Goal: Task Accomplishment & Management: Manage account settings

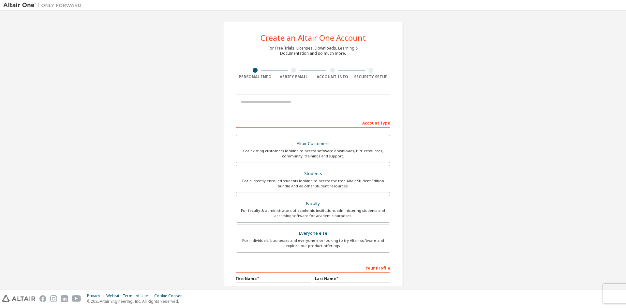
scroll to position [33, 0]
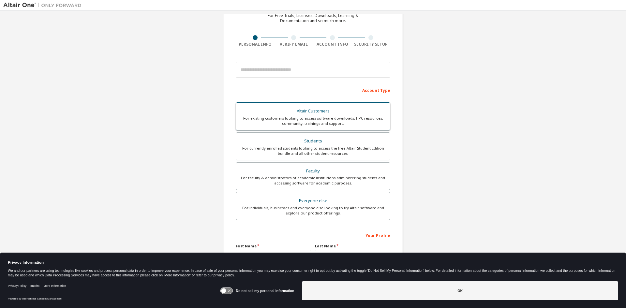
click at [340, 119] on div "For existing customers looking to access software downloads, HPC resources, com…" at bounding box center [313, 121] width 146 height 10
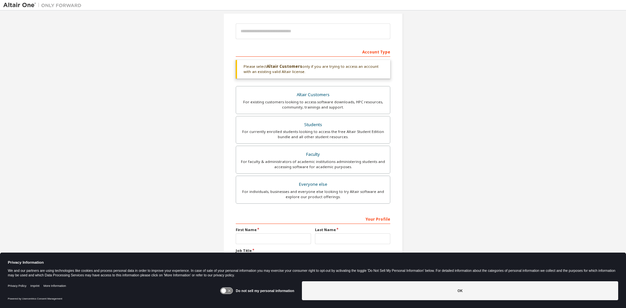
scroll to position [95, 0]
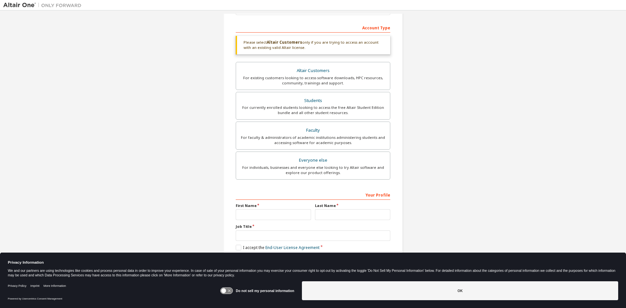
click at [525, 187] on div "Create an Altair One Account For Free Trials, Licenses, Downloads, Learning & D…" at bounding box center [313, 101] width 620 height 367
click at [263, 213] on input "text" at bounding box center [273, 214] width 75 height 11
type input "******"
click at [345, 202] on div "Your Profile First Name ****** Last Name Job Title Please provide State/Provinc…" at bounding box center [313, 231] width 155 height 84
click at [342, 213] on input "text" at bounding box center [352, 214] width 75 height 11
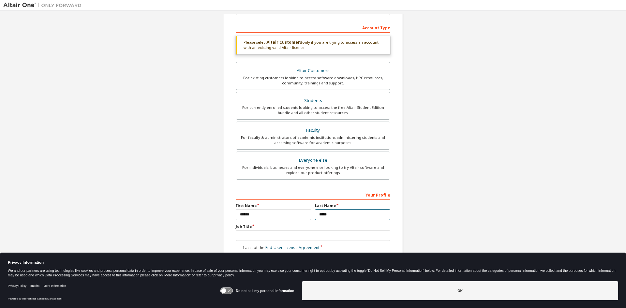
type input "*****"
click at [282, 237] on input "text" at bounding box center [313, 236] width 155 height 11
type input "**********"
click at [236, 247] on label "I accept the End-User License Agreement" at bounding box center [278, 248] width 84 height 6
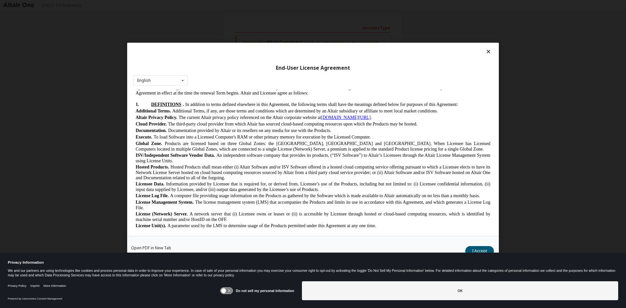
scroll to position [130, 0]
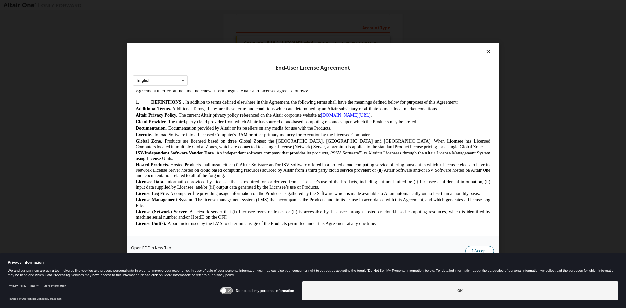
click at [478, 247] on button "I Accept" at bounding box center [479, 251] width 29 height 10
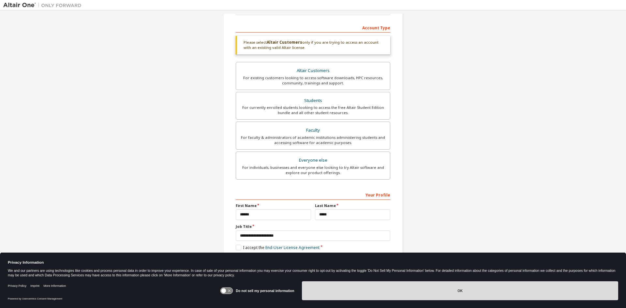
click at [416, 296] on button "OK" at bounding box center [460, 290] width 316 height 19
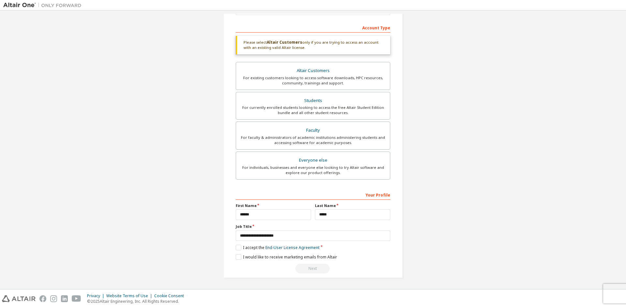
click at [296, 269] on div "Next" at bounding box center [313, 269] width 155 height 10
click at [237, 256] on label "I would like to receive marketing emails from Altair" at bounding box center [286, 257] width 101 height 6
click at [237, 257] on label "I would like to receive marketing emails from Altair" at bounding box center [286, 257] width 101 height 6
click at [303, 73] on div "Altair Customers" at bounding box center [313, 70] width 146 height 9
click at [163, 100] on div "Create an Altair One Account For Free Trials, Licenses, Downloads, Learning & D…" at bounding box center [313, 101] width 620 height 367
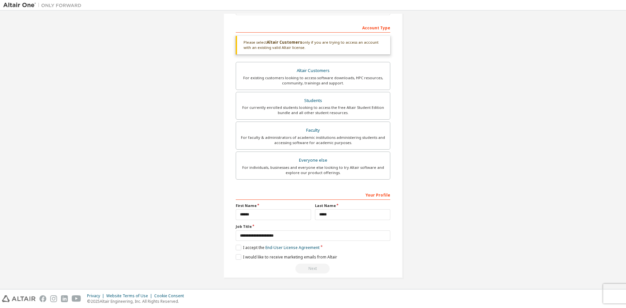
click at [163, 100] on div "Create an Altair One Account For Free Trials, Licenses, Downloads, Learning & D…" at bounding box center [313, 101] width 620 height 367
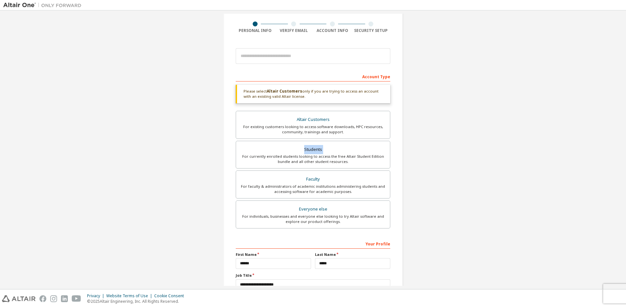
scroll to position [0, 0]
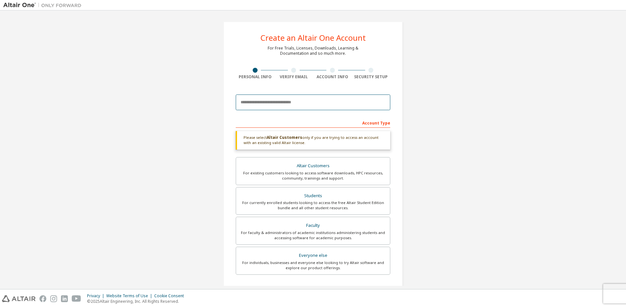
click at [267, 99] on input "email" at bounding box center [313, 103] width 155 height 16
type input "**********"
click at [573, 134] on div "**********" at bounding box center [313, 197] width 620 height 367
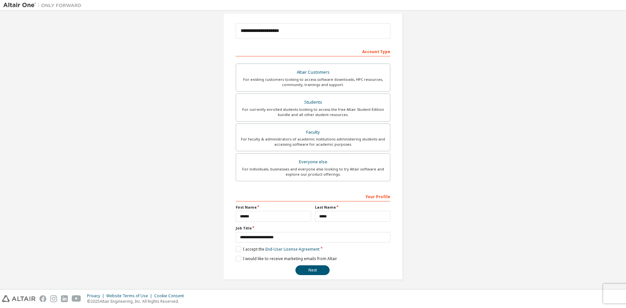
scroll to position [73, 0]
click at [317, 266] on button "Next" at bounding box center [312, 269] width 34 height 10
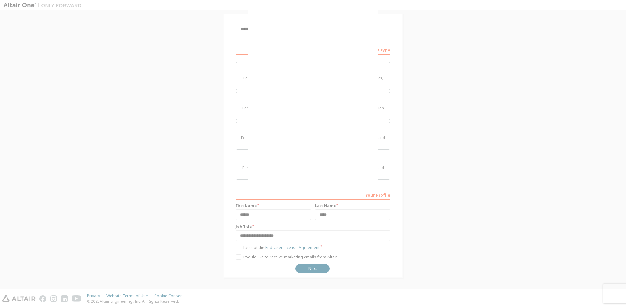
drag, startPoint x: 370, startPoint y: 125, endPoint x: 536, endPoint y: 198, distance: 181.9
click at [536, 198] on div at bounding box center [313, 154] width 626 height 308
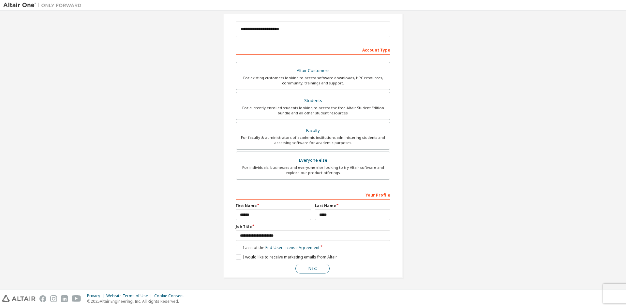
click at [316, 269] on button "Next" at bounding box center [312, 269] width 34 height 10
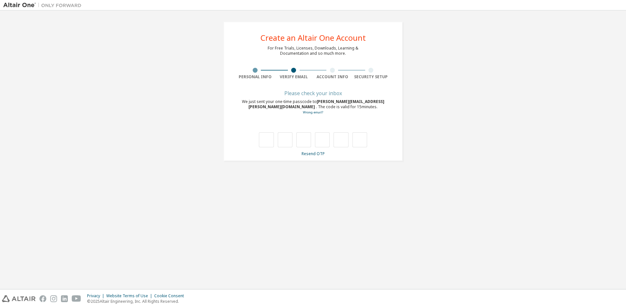
scroll to position [0, 0]
type input "*"
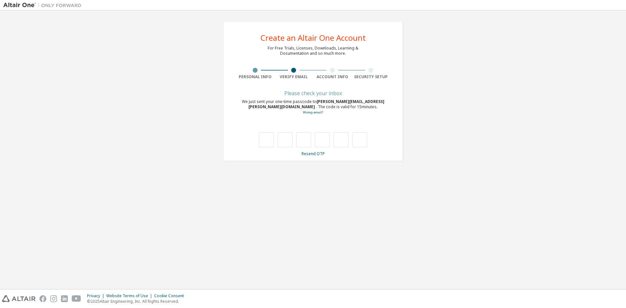
type input "*"
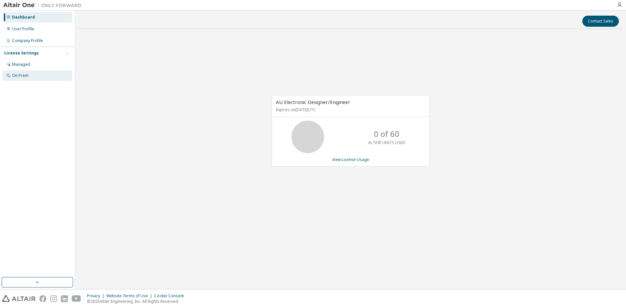
click at [25, 76] on div "On Prem" at bounding box center [20, 75] width 16 height 5
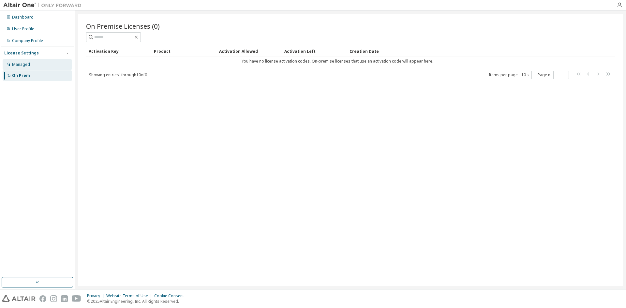
click at [26, 68] on div "Managed" at bounding box center [37, 64] width 69 height 10
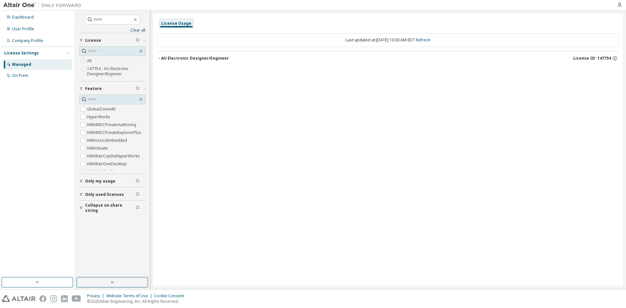
click at [158, 58] on icon "button" at bounding box center [159, 58] width 4 height 4
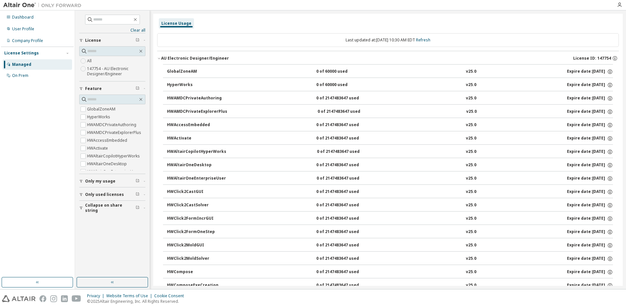
click at [105, 193] on span "Only used licenses" at bounding box center [104, 194] width 39 height 5
click at [12, 27] on div "User Profile" at bounding box center [37, 29] width 69 height 10
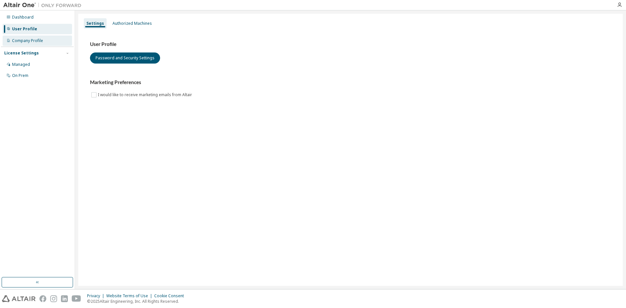
click at [23, 40] on div "Company Profile" at bounding box center [27, 40] width 31 height 5
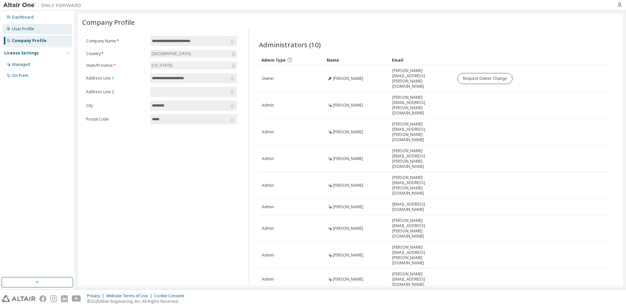
click at [21, 27] on div "User Profile" at bounding box center [23, 28] width 22 height 5
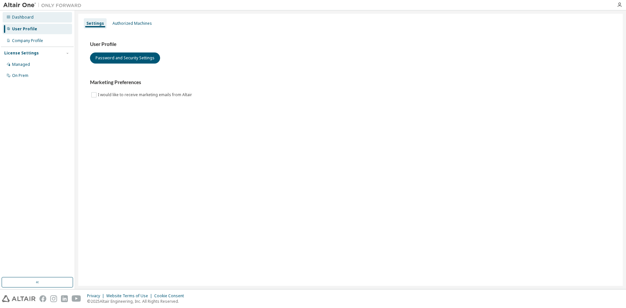
click at [25, 17] on div "Dashboard" at bounding box center [23, 17] width 22 height 5
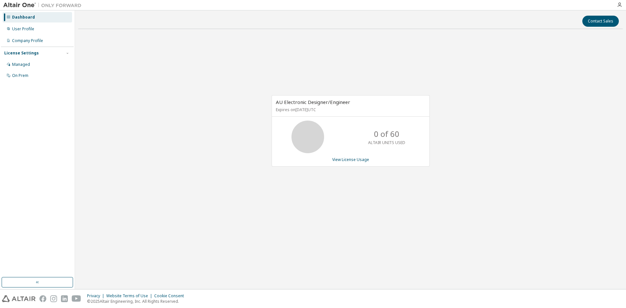
click at [211, 186] on div "AU Electronic Designer/Engineer Expires on July 31, 2026 UTC 0 of 60 ALTAIR UNI…" at bounding box center [350, 134] width 545 height 200
click at [19, 5] on img at bounding box center [44, 5] width 82 height 7
click at [31, 284] on button "button" at bounding box center [37, 282] width 71 height 10
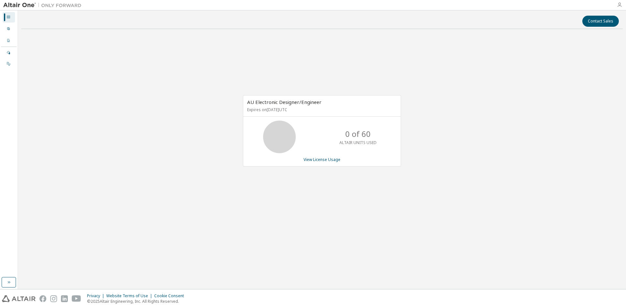
click at [618, 5] on icon "button" at bounding box center [619, 4] width 5 height 5
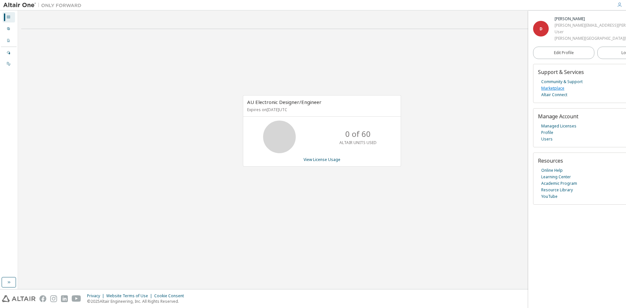
click at [558, 89] on link "Marketplace" at bounding box center [552, 88] width 23 height 7
